Goal: Navigation & Orientation: Find specific page/section

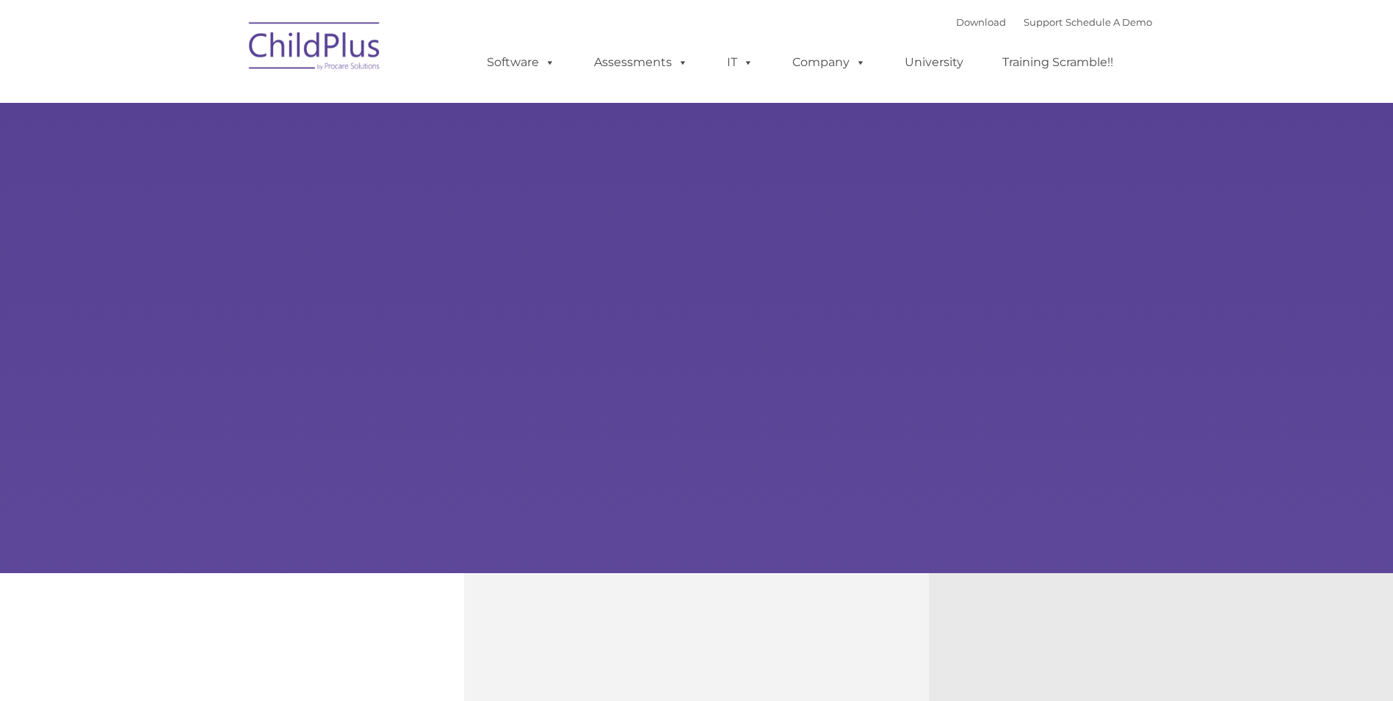
type input ""
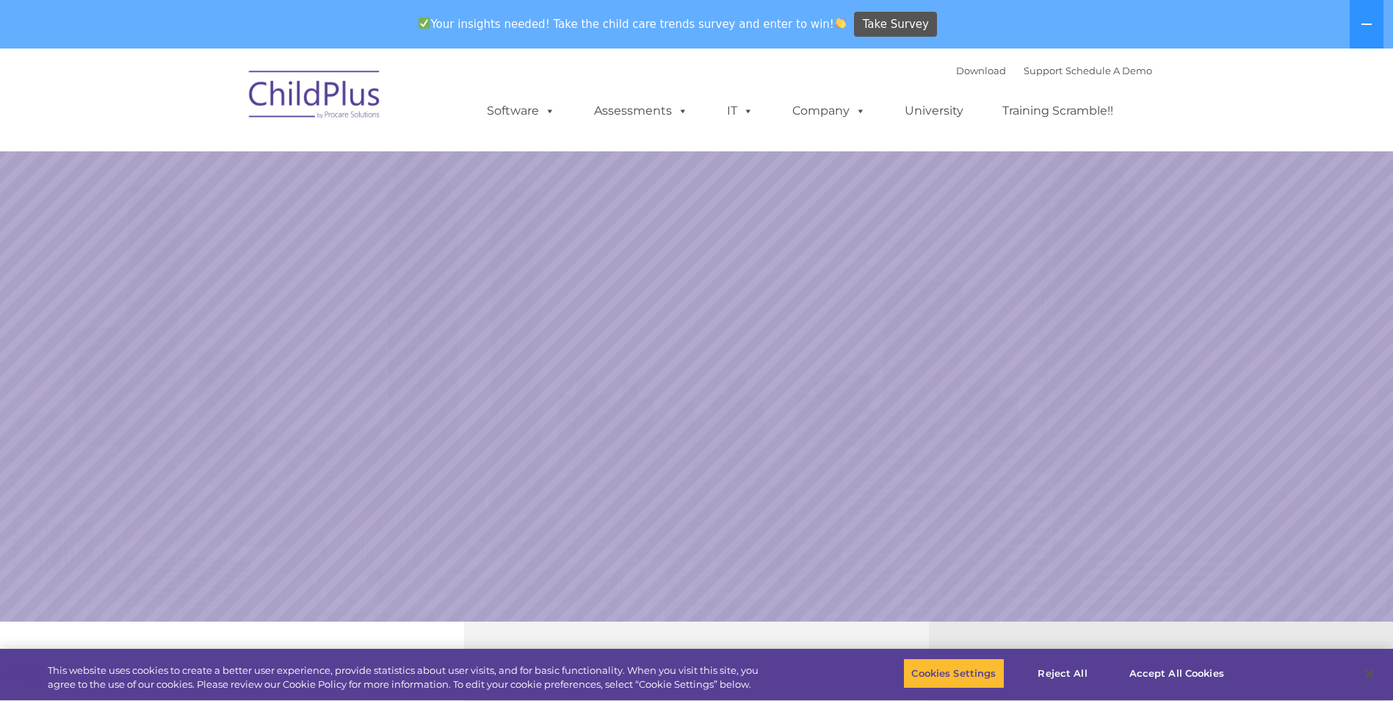
select select "MEDIUM"
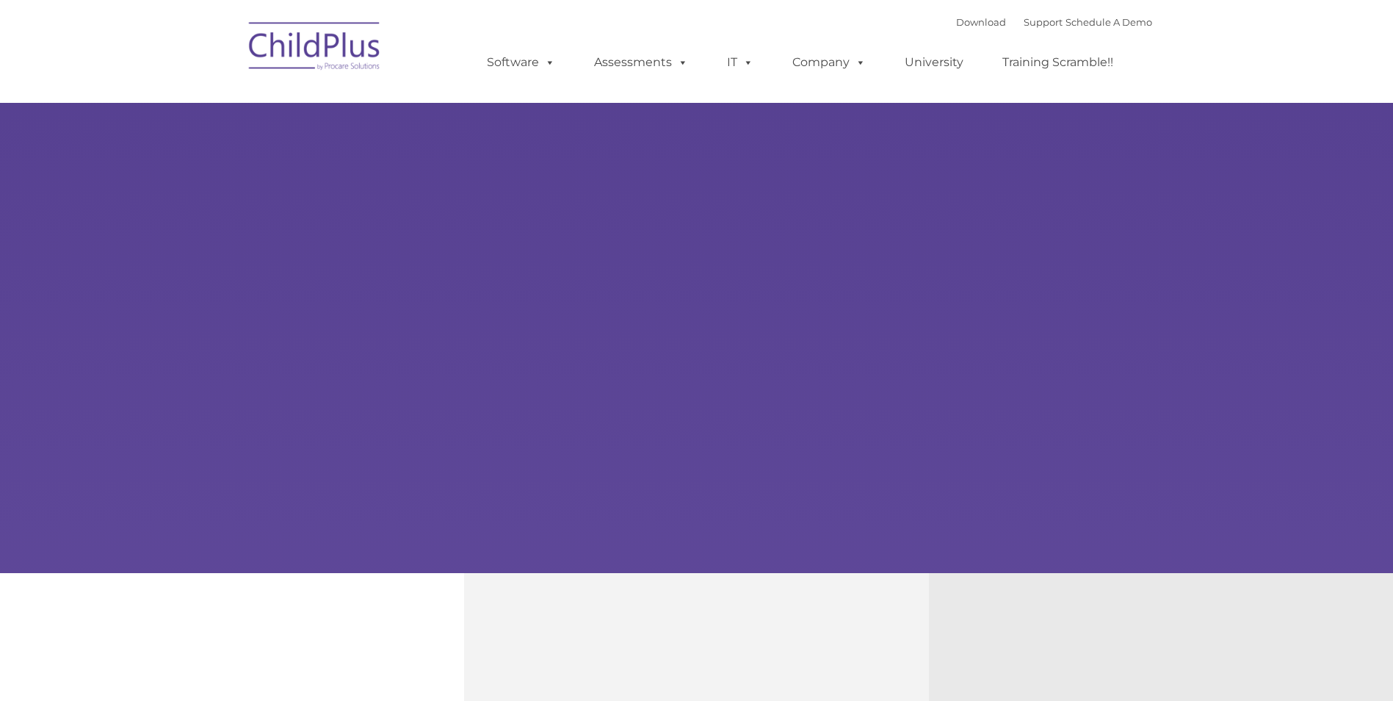
type input ""
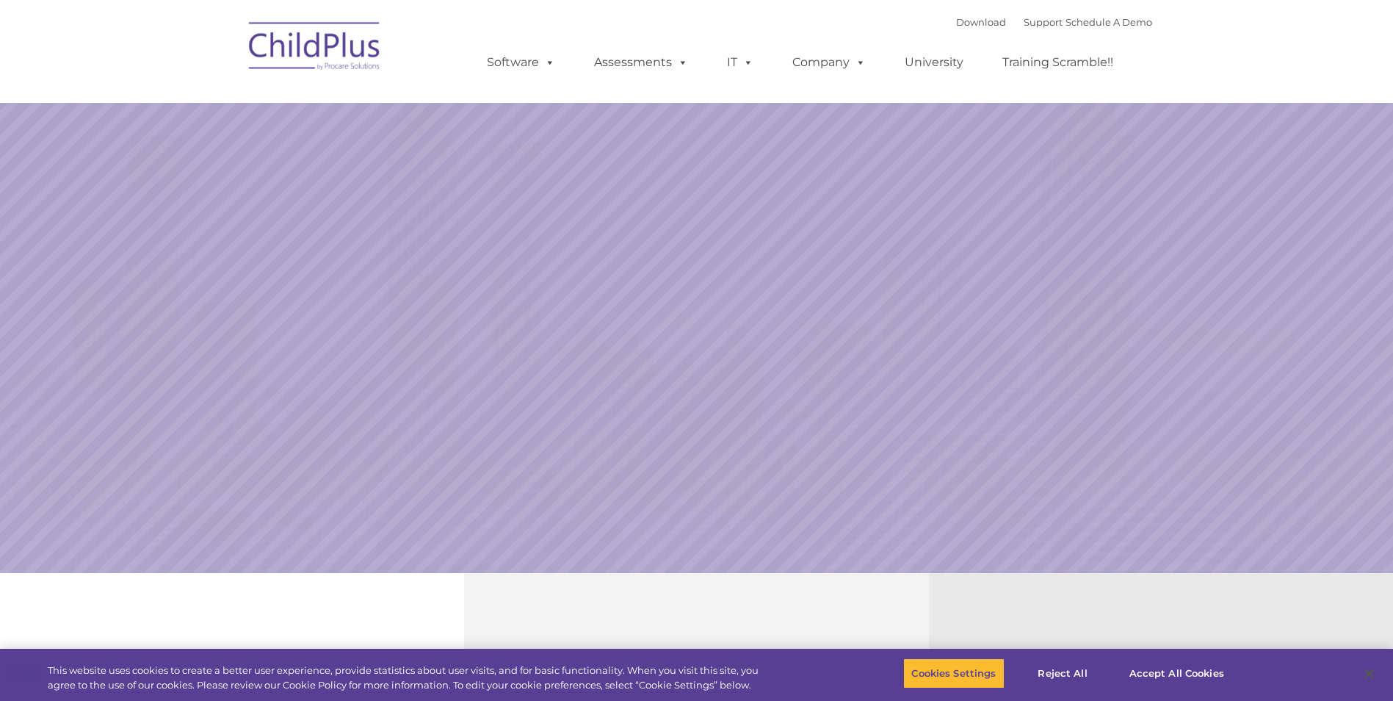
select select "MEDIUM"
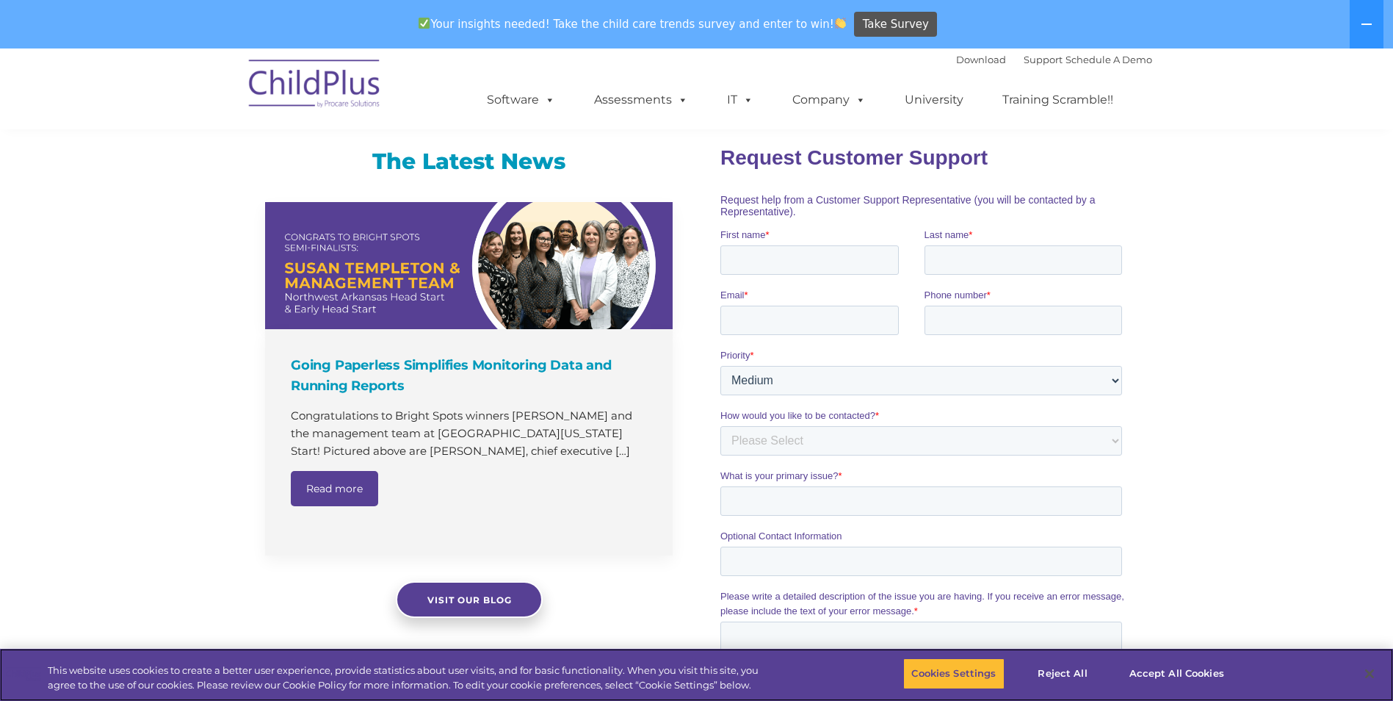
scroll to position [880, 0]
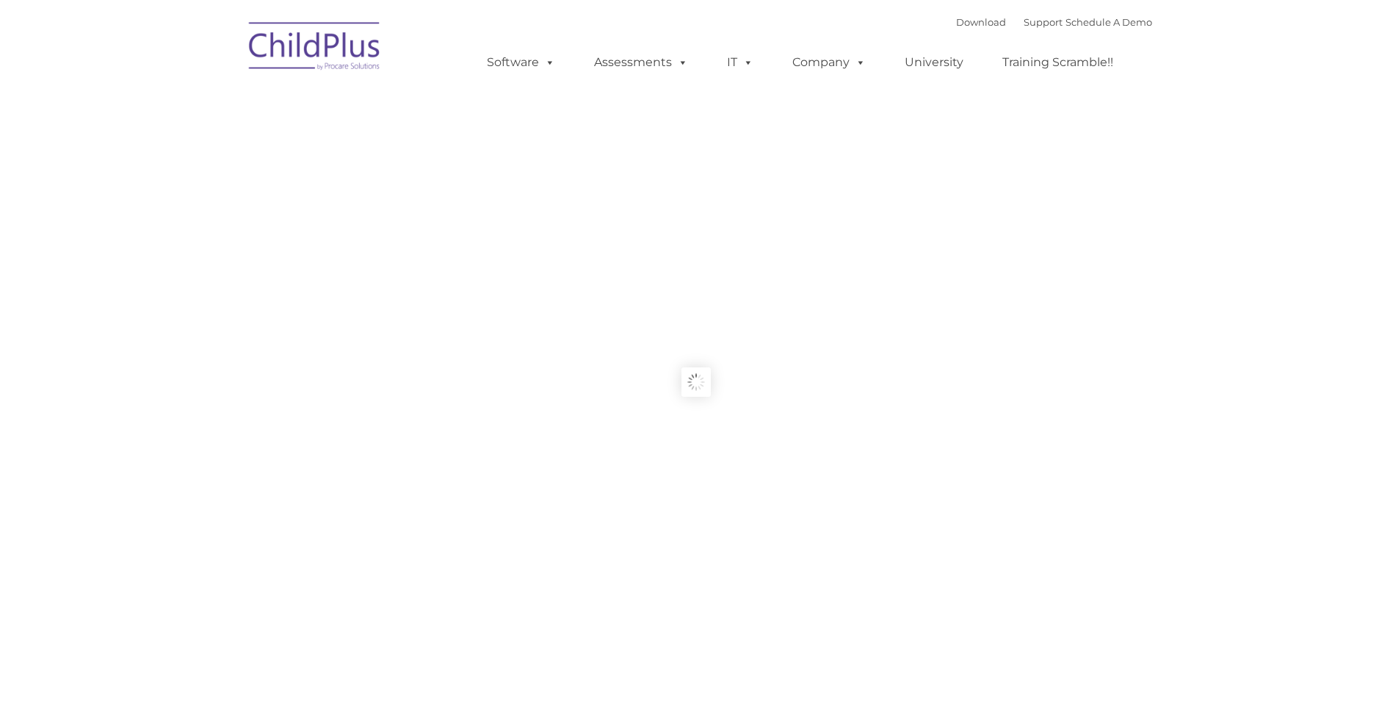
type input ""
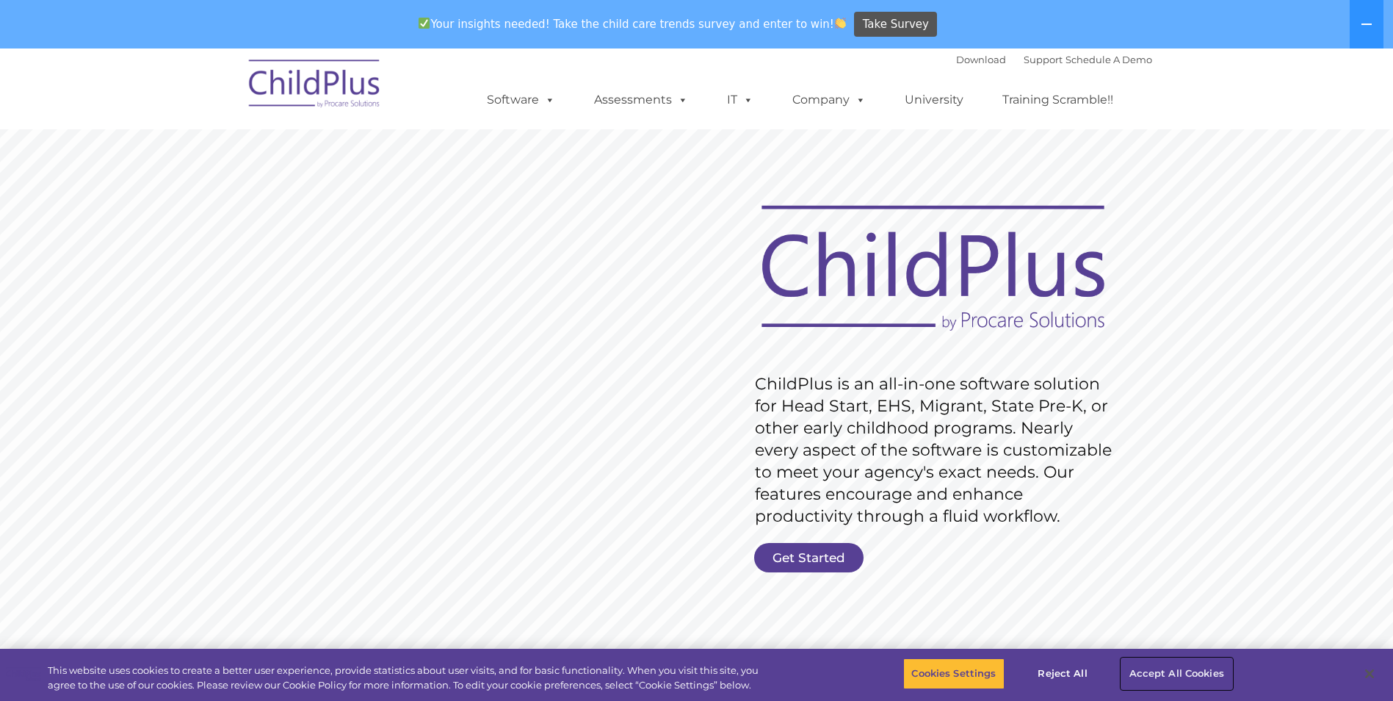
click at [1214, 675] on button "Accept All Cookies" at bounding box center [1177, 673] width 111 height 31
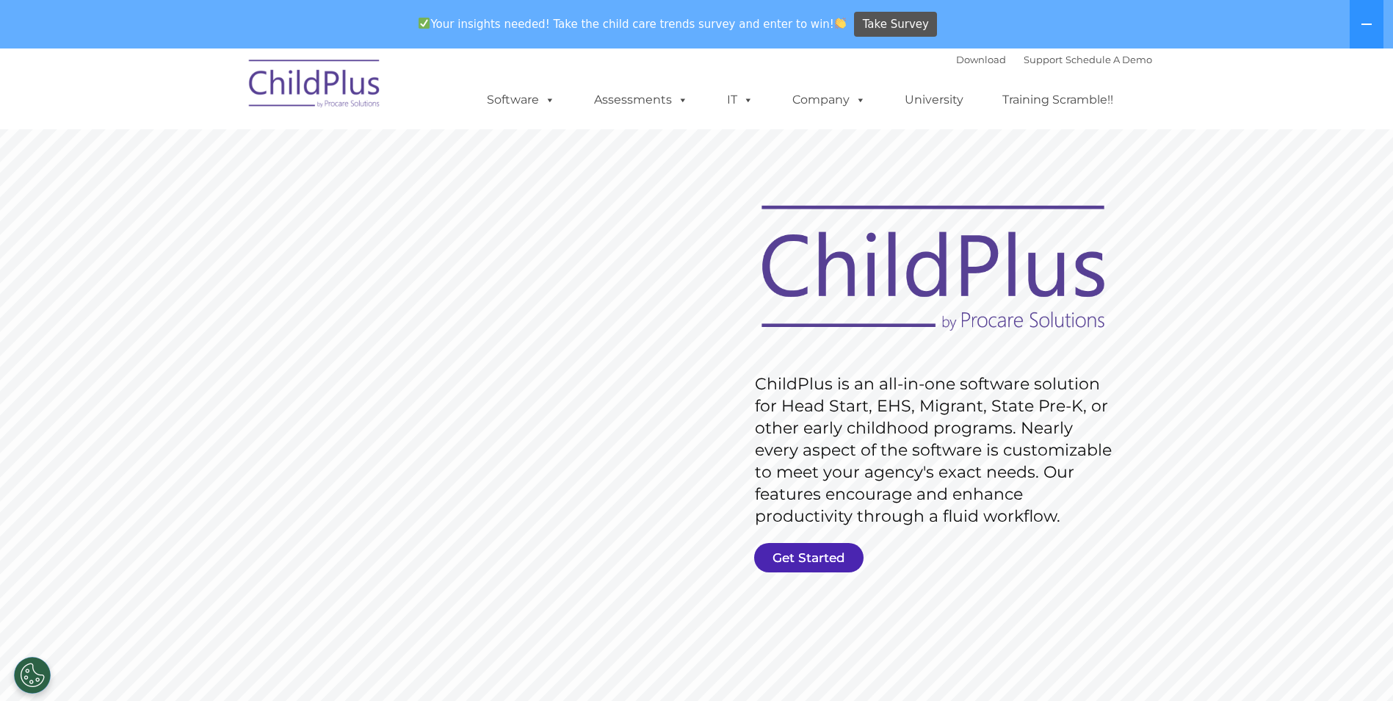
click at [801, 555] on link "Get Started" at bounding box center [808, 557] width 109 height 29
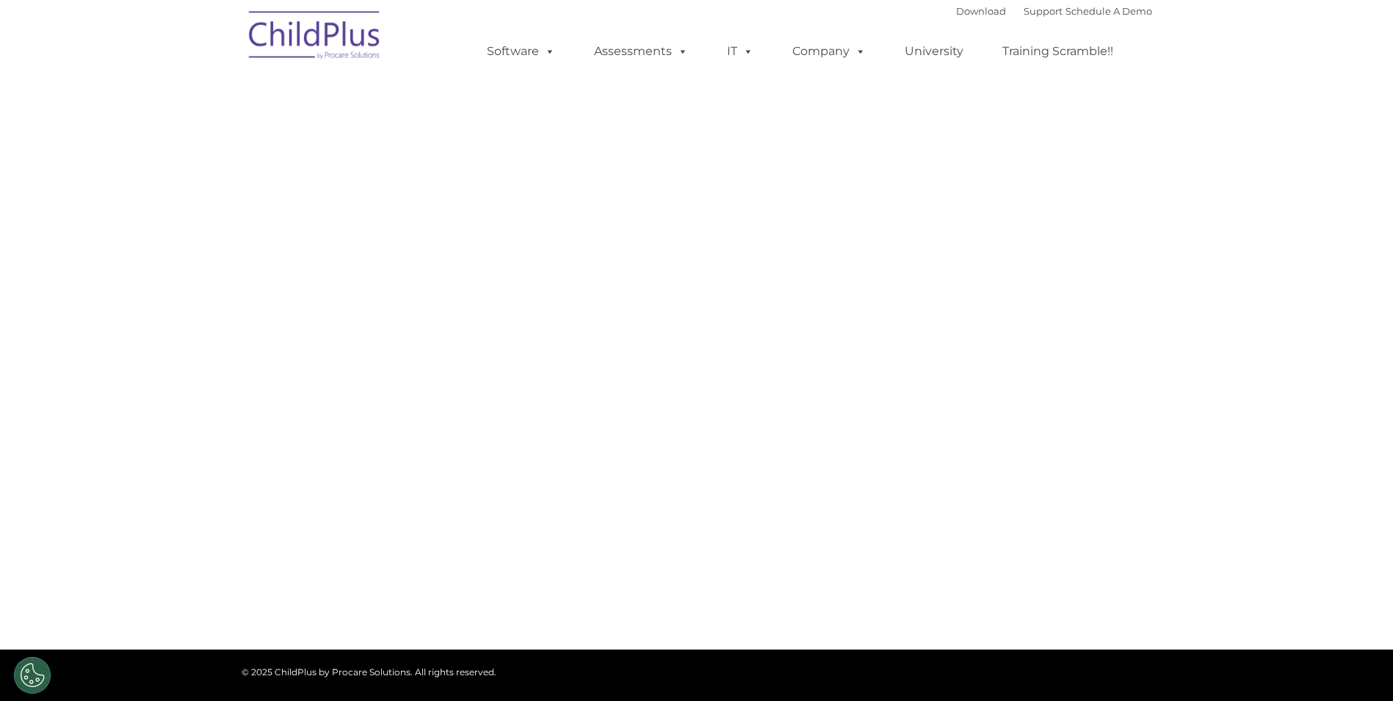
select select "MEDIUM"
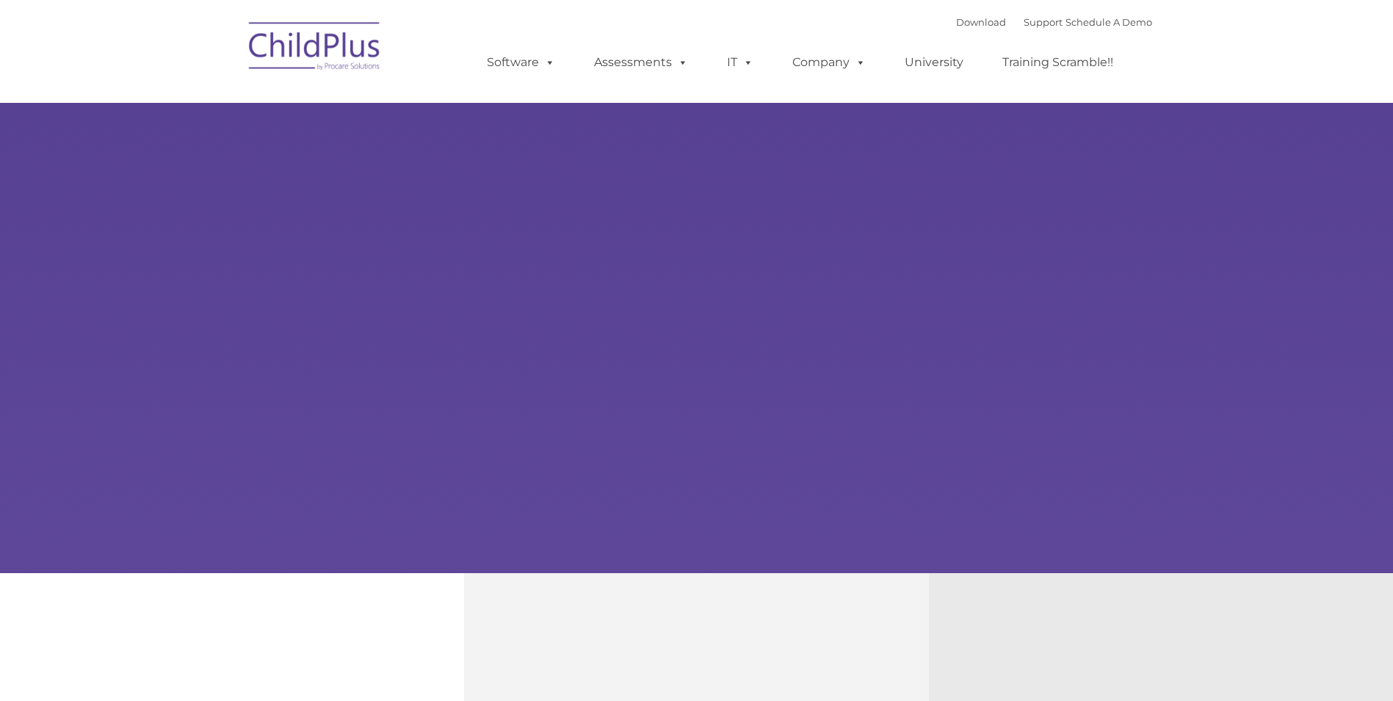
type input ""
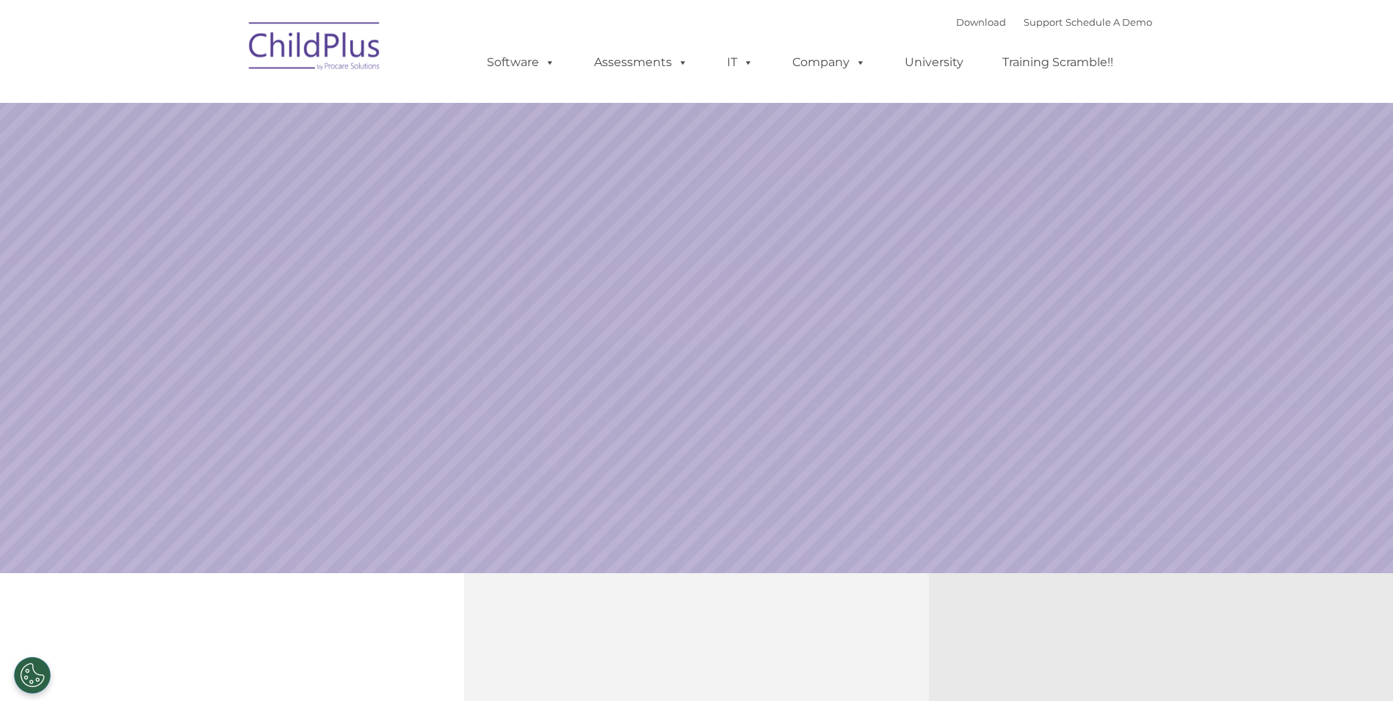
select select "MEDIUM"
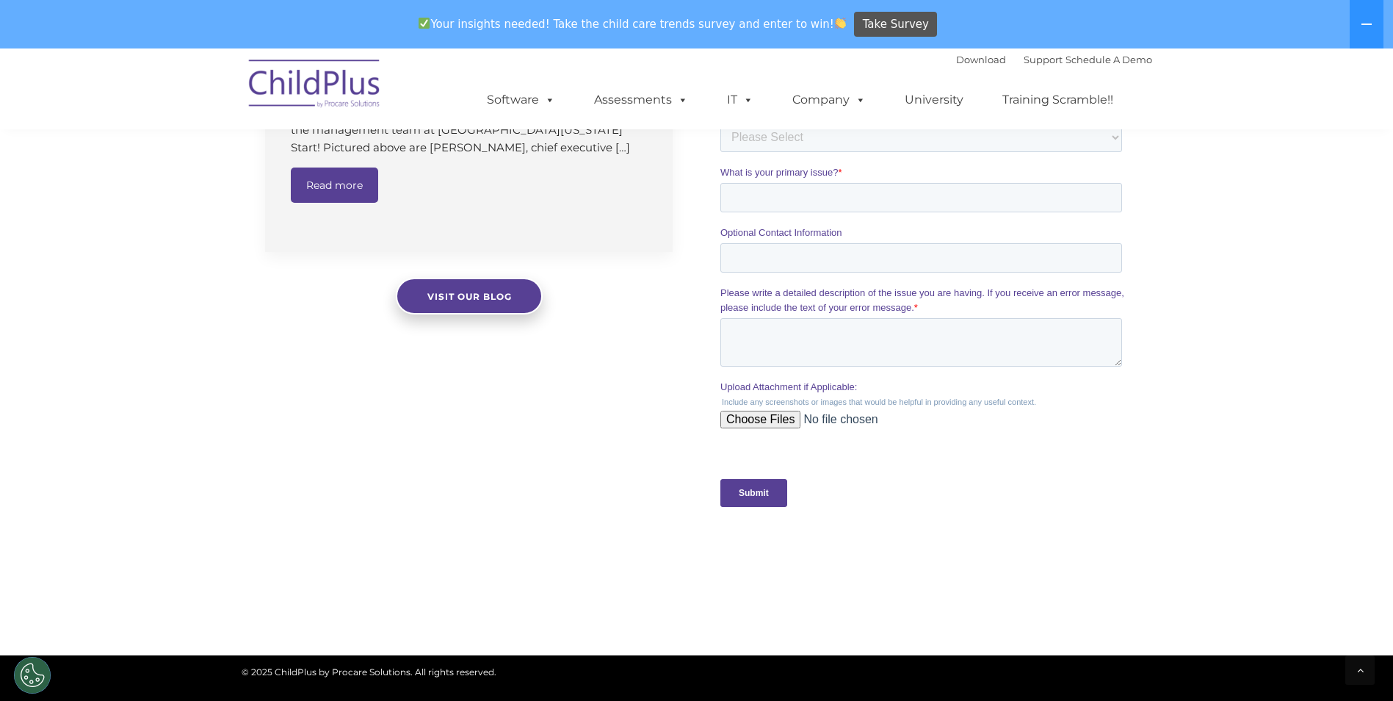
scroll to position [1287, 0]
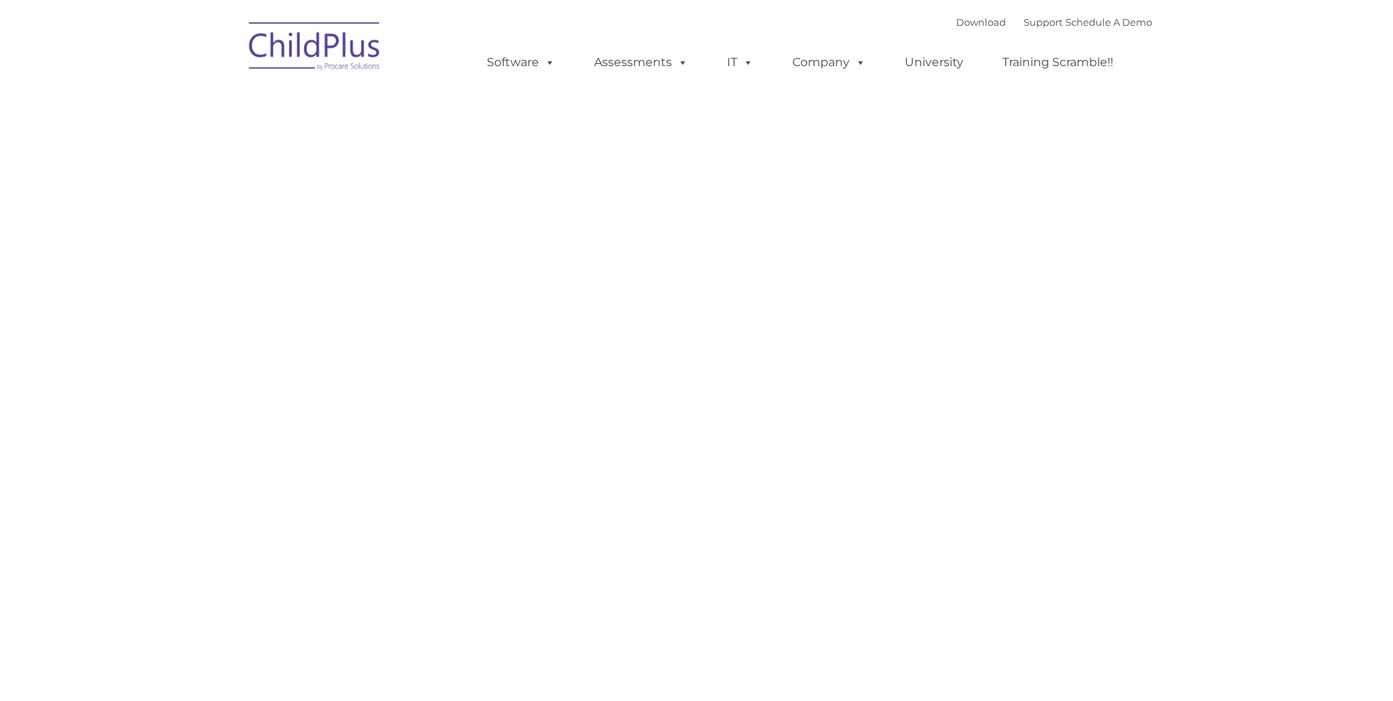
type input ""
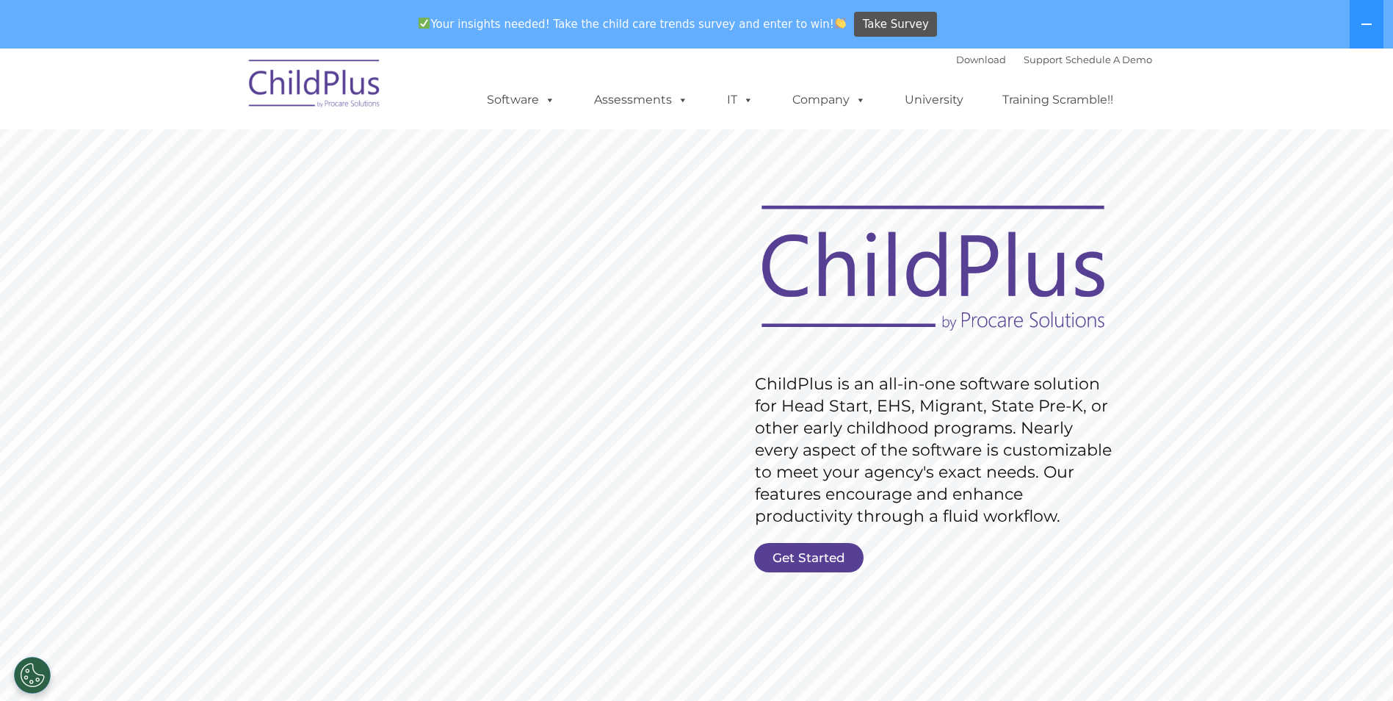
click at [317, 79] on img at bounding box center [315, 85] width 147 height 73
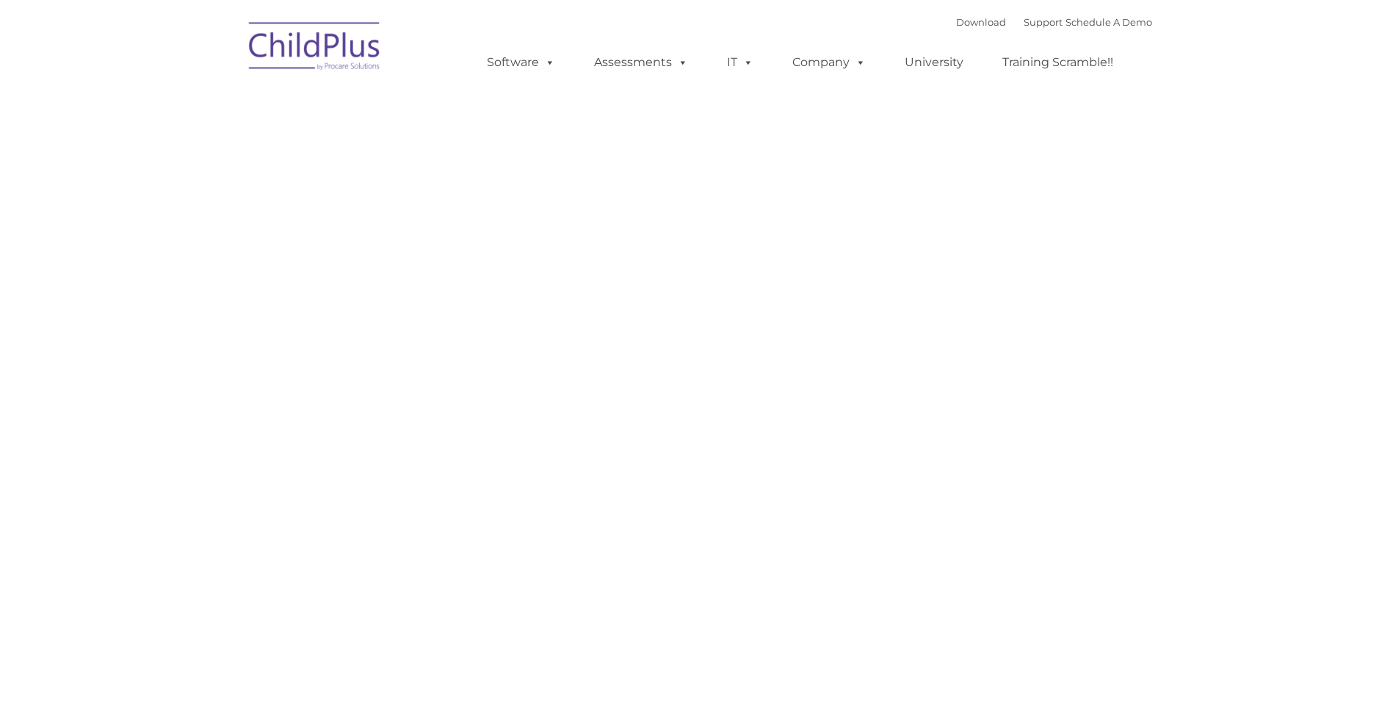
type input ""
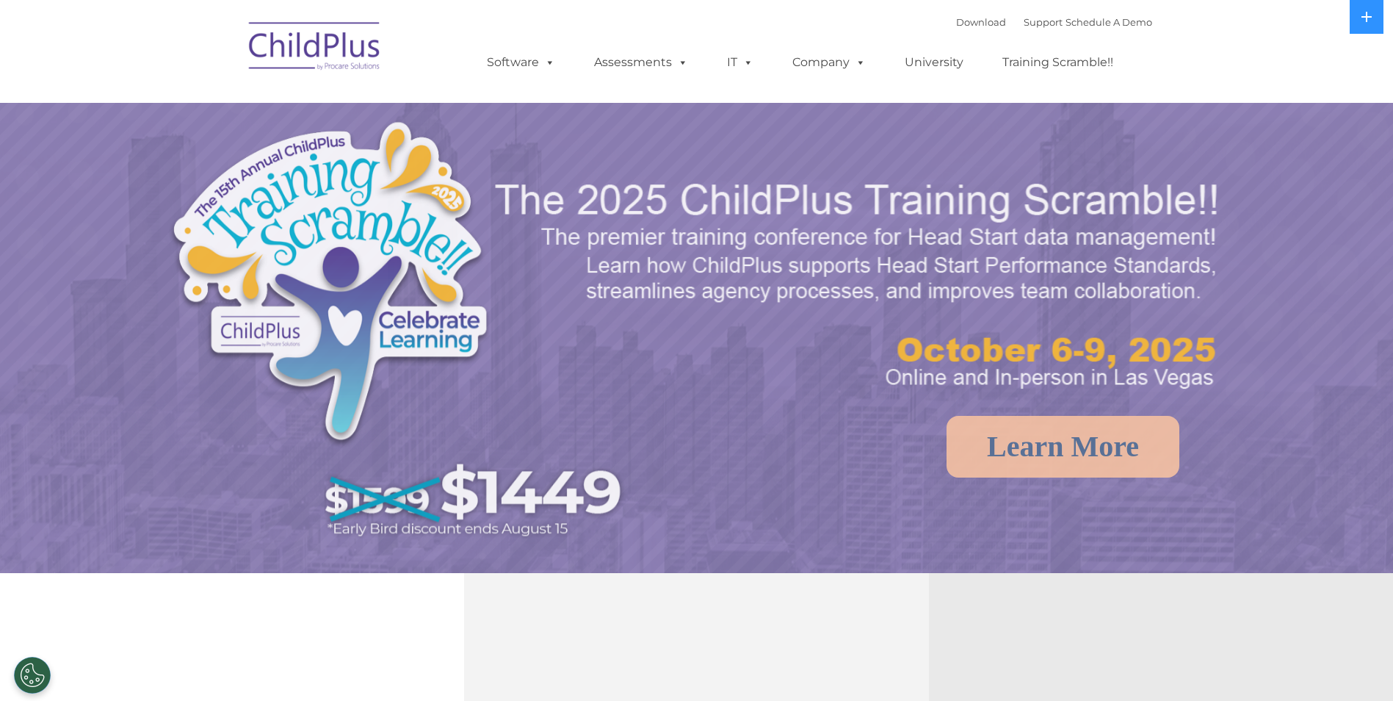
select select "MEDIUM"
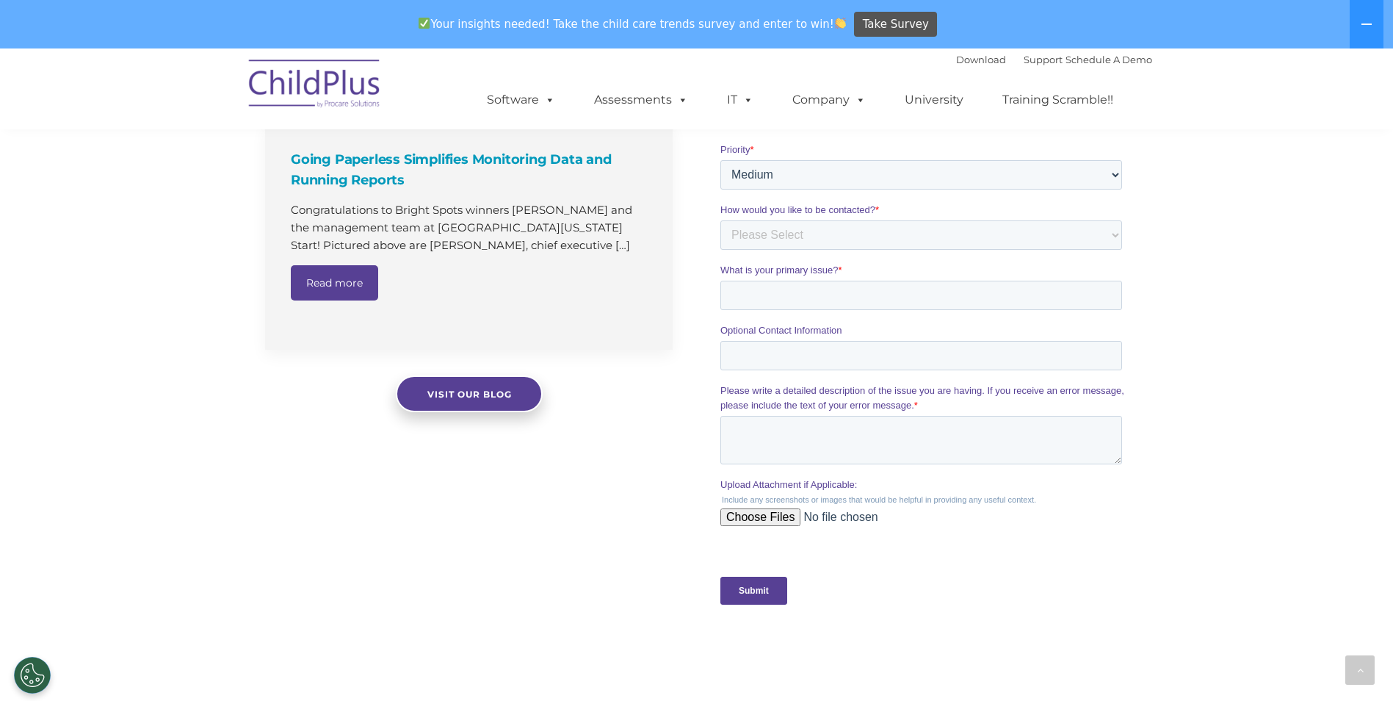
scroll to position [1076, 0]
